Goal: Navigation & Orientation: Go to known website

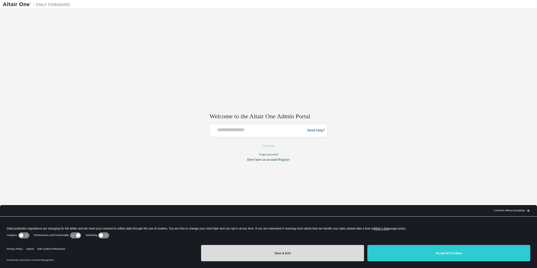
click at [282, 248] on button "Save & Exit" at bounding box center [282, 253] width 163 height 16
